Goal: Find specific page/section: Find specific page/section

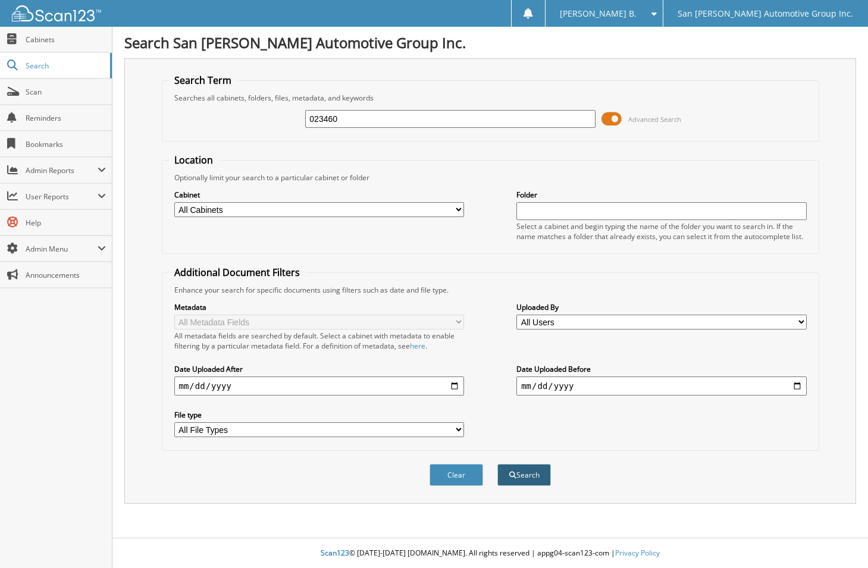
type input "023460"
click at [515, 470] on button "Search" at bounding box center [525, 475] width 54 height 22
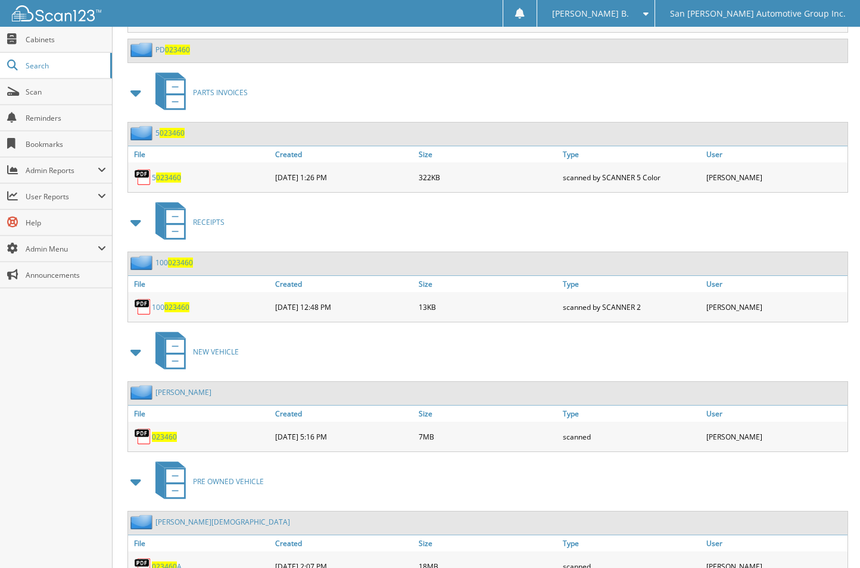
scroll to position [655, 0]
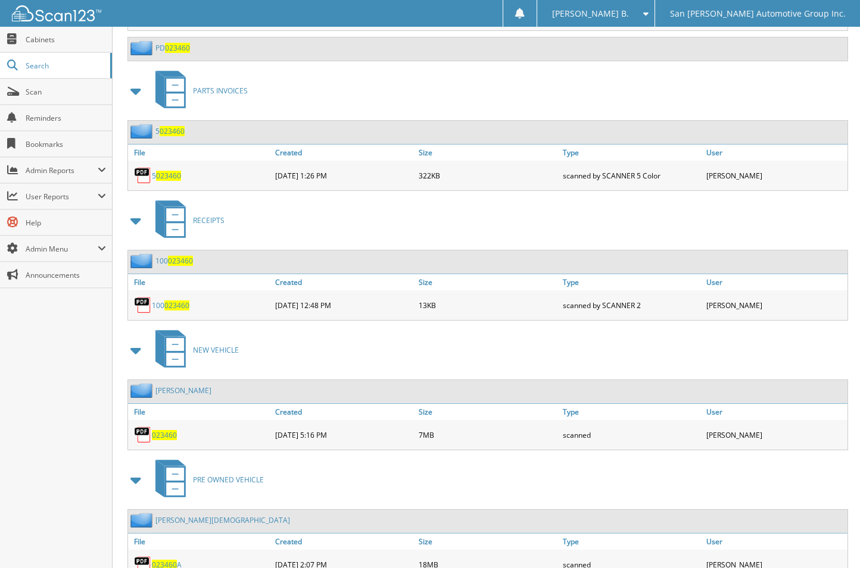
click at [163, 435] on span "023460" at bounding box center [164, 435] width 25 height 10
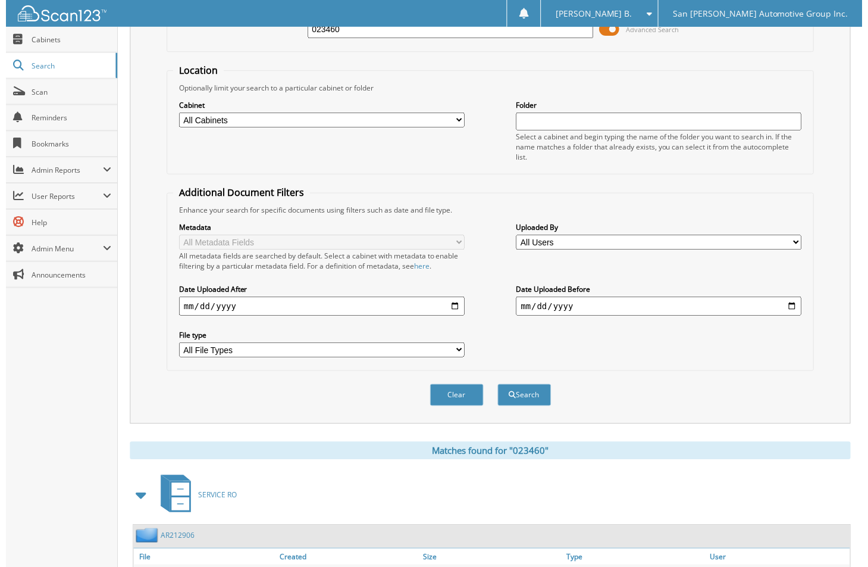
scroll to position [0, 0]
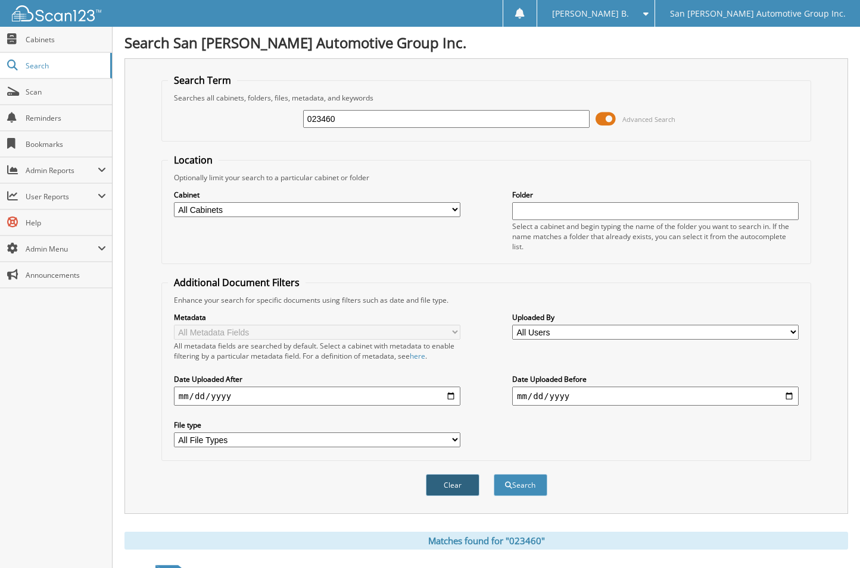
click at [443, 480] on button "Clear" at bounding box center [453, 485] width 54 height 22
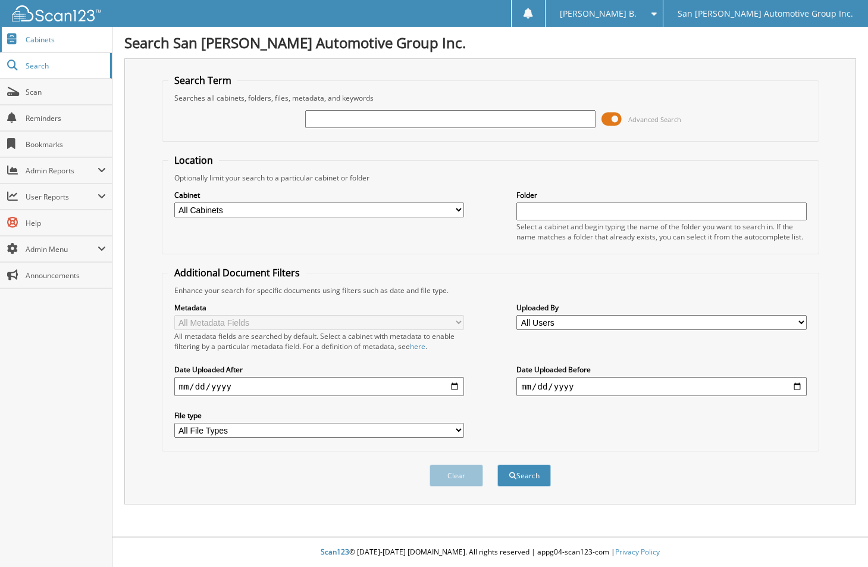
click at [64, 38] on span "Cabinets" at bounding box center [66, 40] width 80 height 10
